Goal: Task Accomplishment & Management: Manage account settings

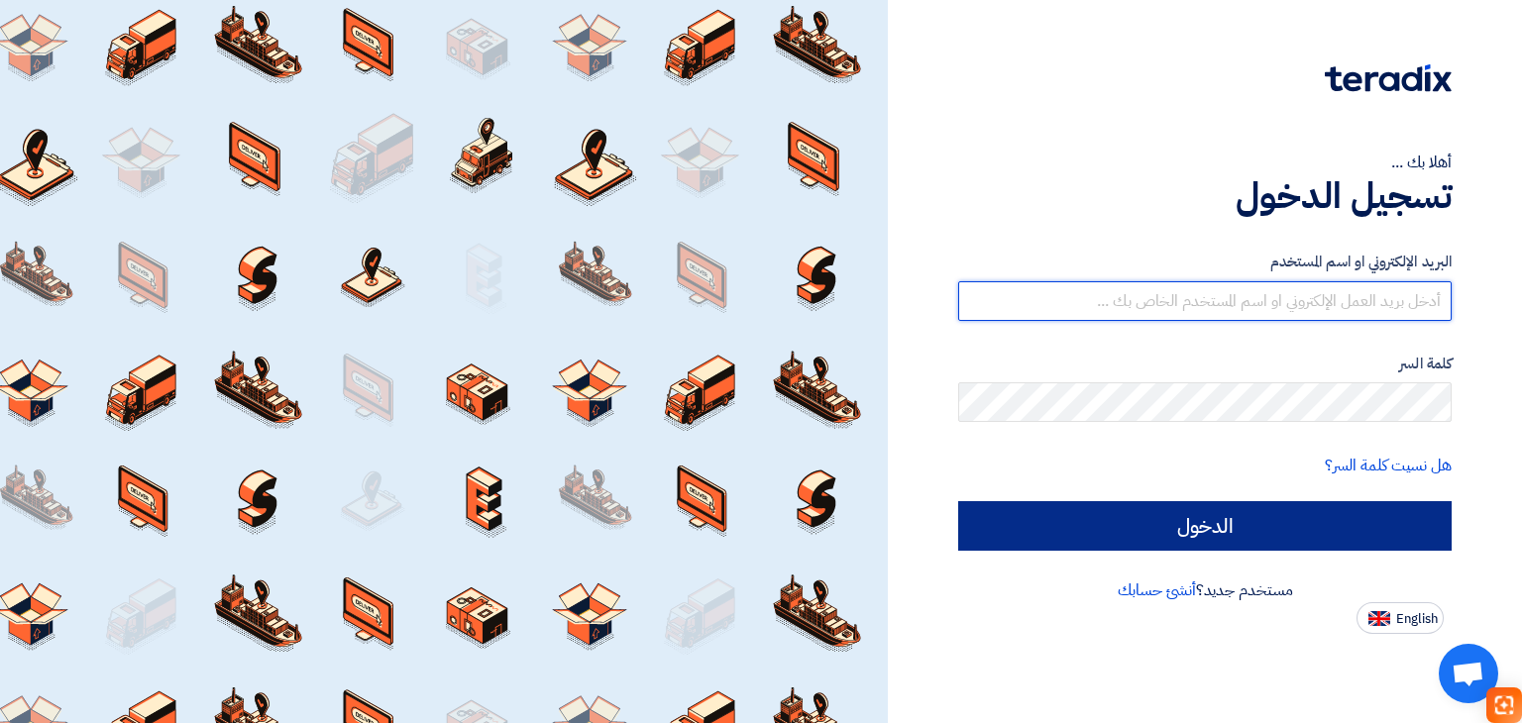
type input "[EMAIL_ADDRESS][DOMAIN_NAME]"
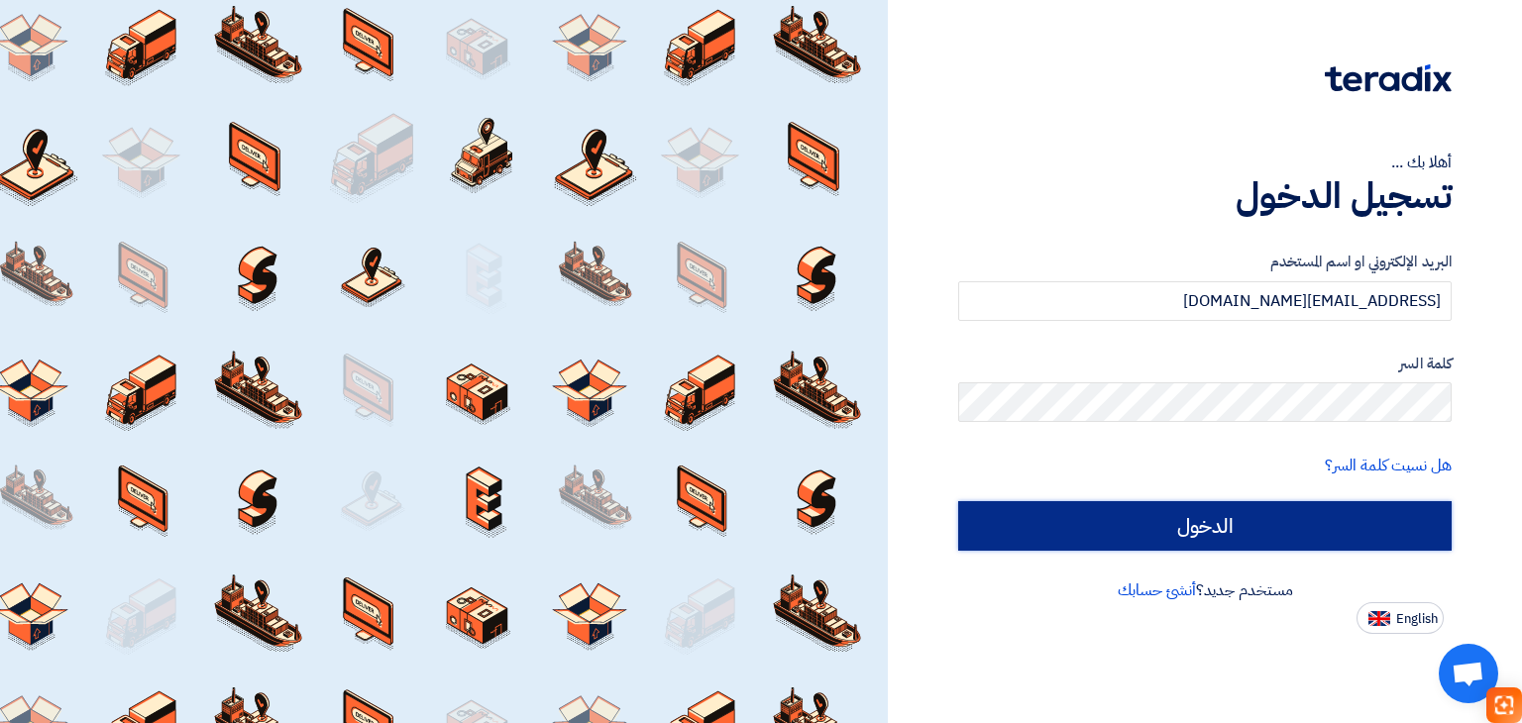
click at [1138, 521] on input "الدخول" at bounding box center [1204, 526] width 493 height 50
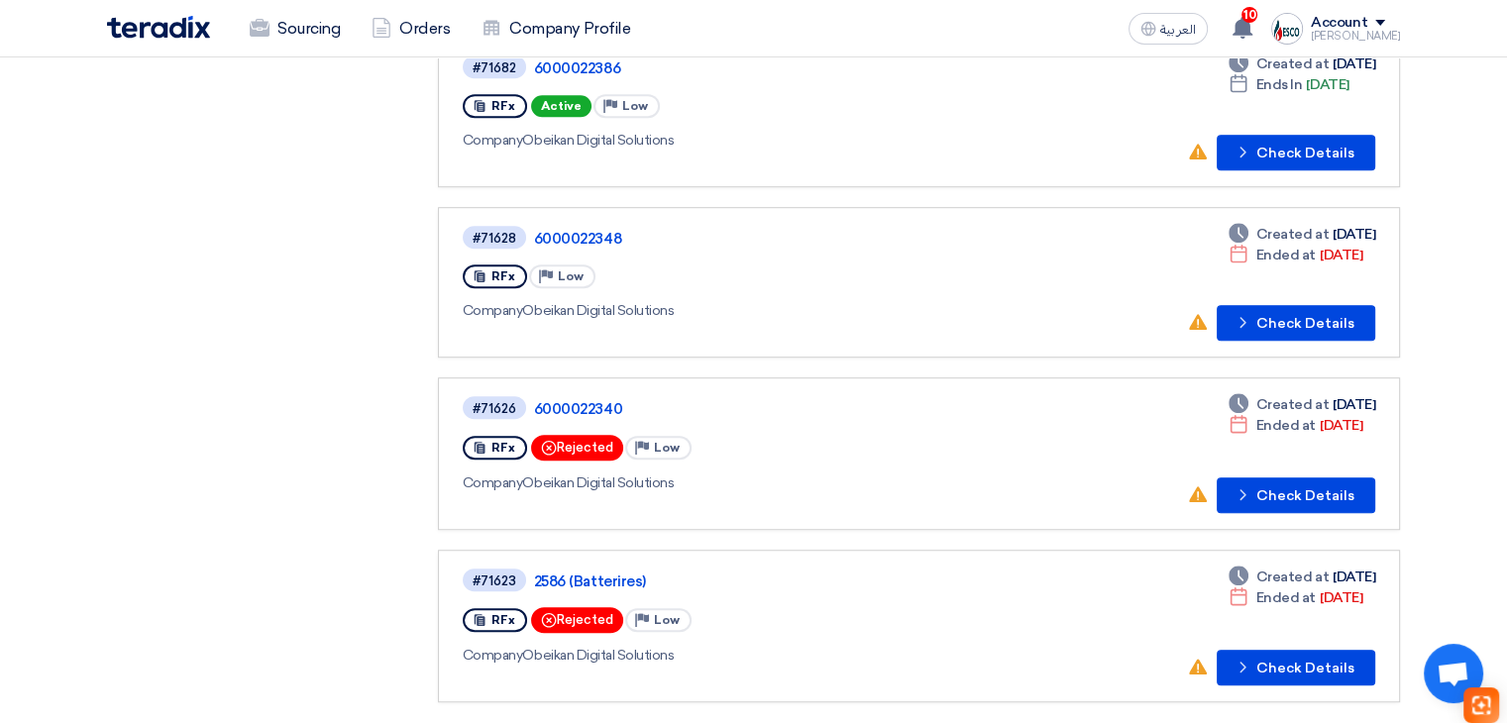
scroll to position [1387, 0]
